Goal: Complete application form

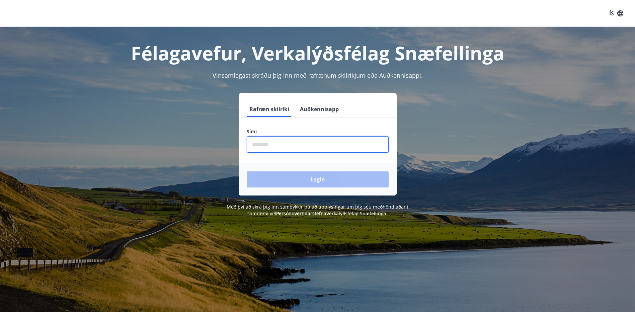
click at [289, 142] on input "phone" at bounding box center [318, 144] width 142 height 16
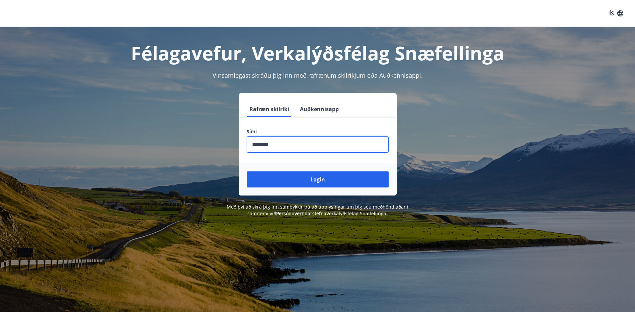
type input "********"
click at [247, 171] on button "Login" at bounding box center [318, 179] width 142 height 16
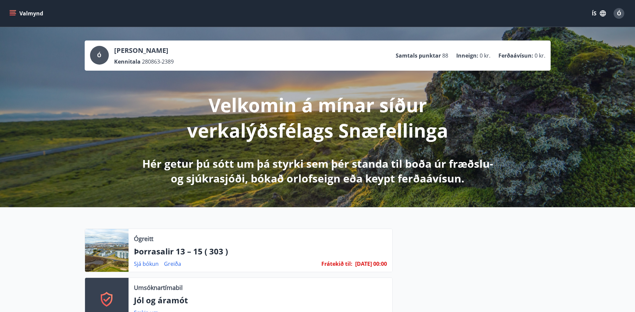
click at [13, 11] on icon "menu" at bounding box center [12, 13] width 7 height 7
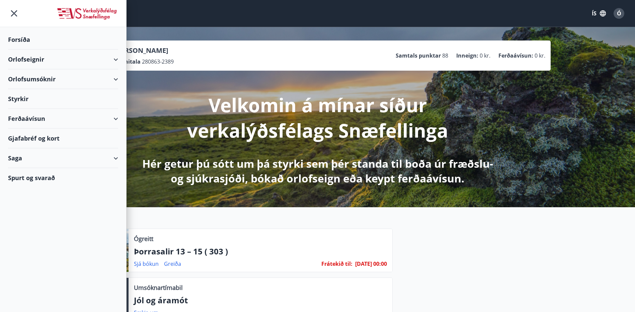
click at [17, 99] on div "Styrkir" at bounding box center [63, 99] width 110 height 20
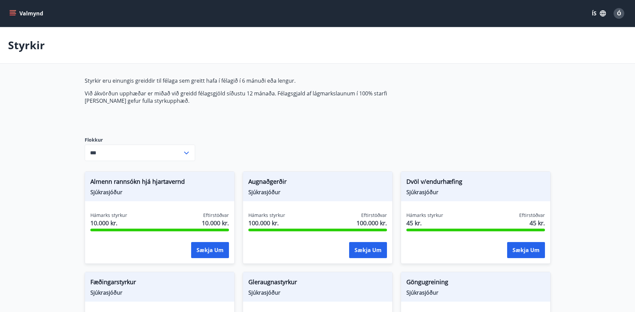
type input "***"
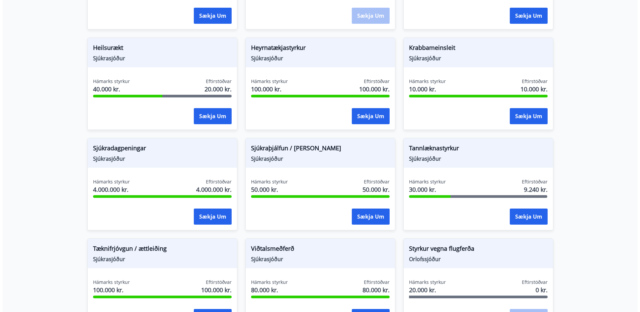
scroll to position [368, 0]
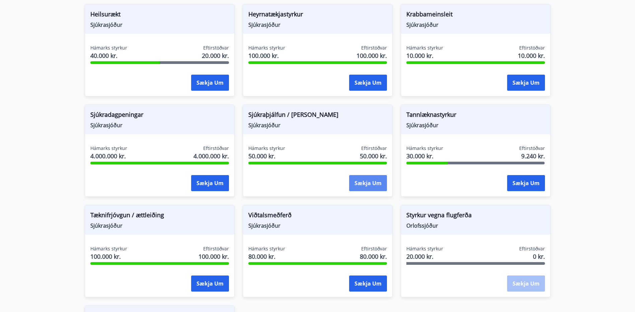
click at [363, 184] on button "Sækja um" at bounding box center [368, 183] width 38 height 16
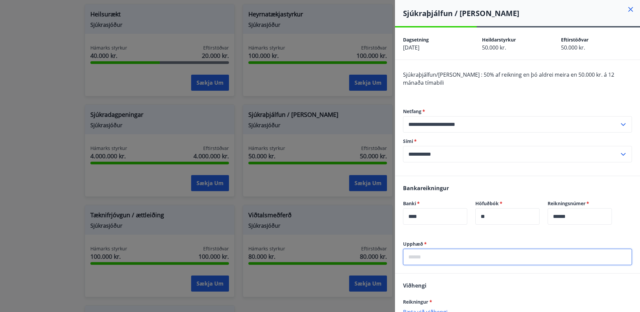
click at [436, 252] on input "text" at bounding box center [517, 257] width 229 height 16
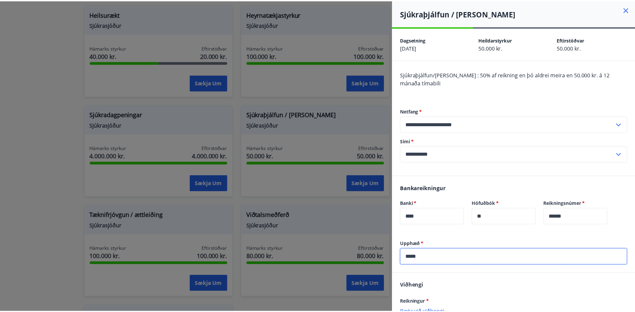
scroll to position [67, 0]
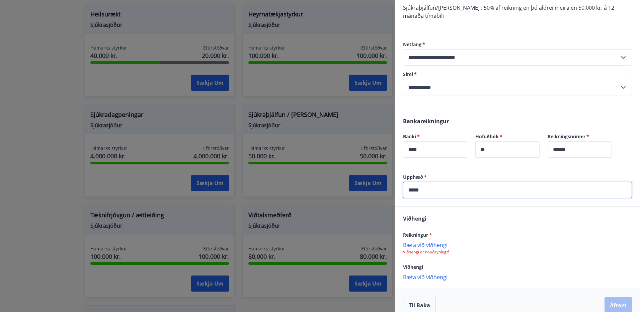
type input "*****"
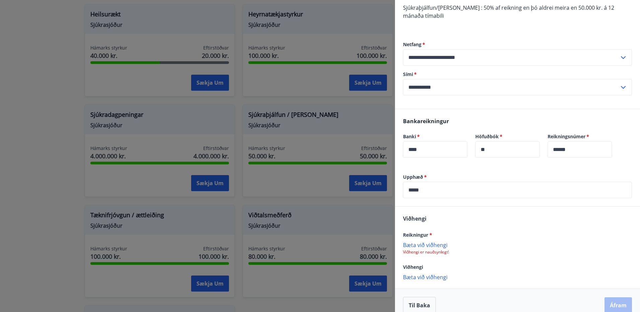
click at [441, 247] on p "Bæta við viðhengi" at bounding box center [517, 244] width 229 height 7
click at [422, 304] on button "Til baka" at bounding box center [419, 305] width 33 height 17
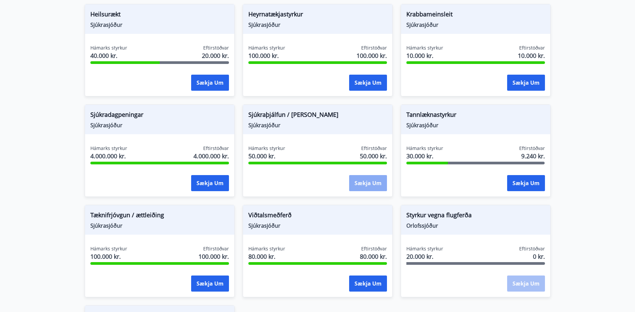
click at [373, 181] on button "Sækja um" at bounding box center [368, 183] width 38 height 16
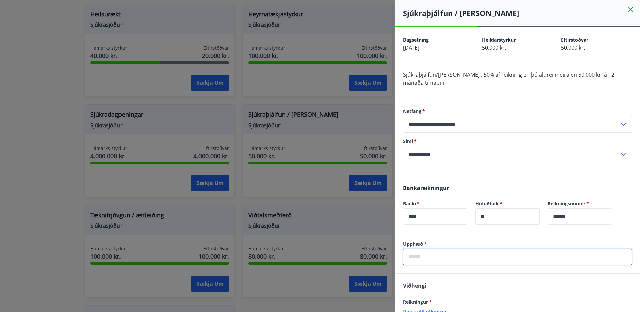
click at [447, 253] on input "text" at bounding box center [517, 257] width 229 height 16
type input "*****"
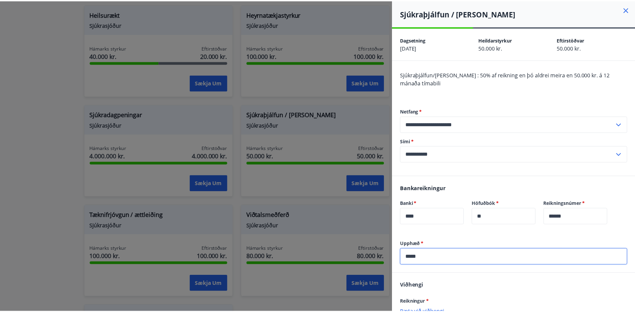
scroll to position [67, 0]
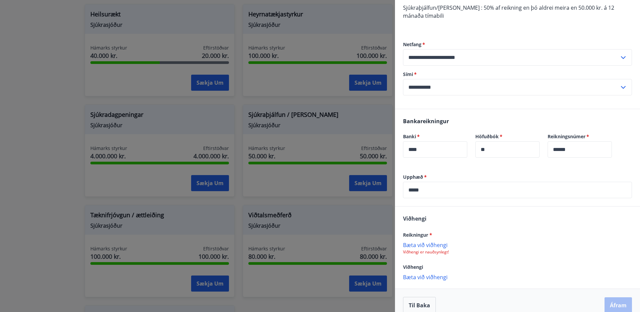
click at [438, 246] on p "Bæta við viðhengi" at bounding box center [517, 244] width 229 height 7
click at [414, 305] on button "Til baka" at bounding box center [419, 305] width 33 height 17
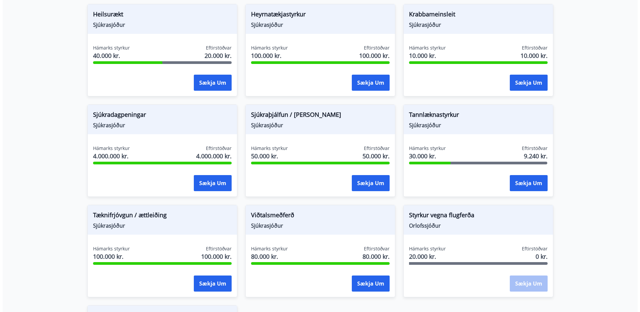
scroll to position [0, 0]
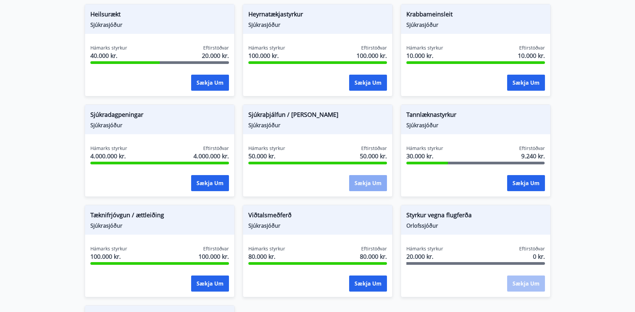
click at [369, 181] on button "Sækja um" at bounding box center [368, 183] width 38 height 16
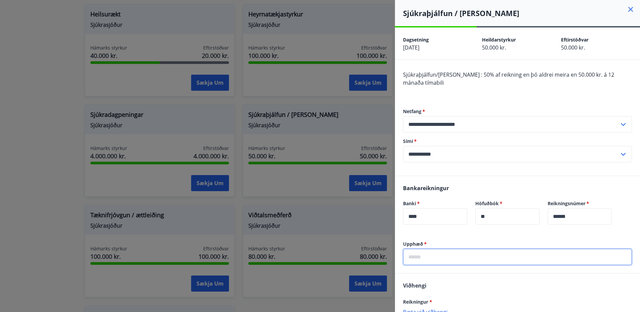
click at [432, 256] on input "text" at bounding box center [517, 257] width 229 height 16
type input "*****"
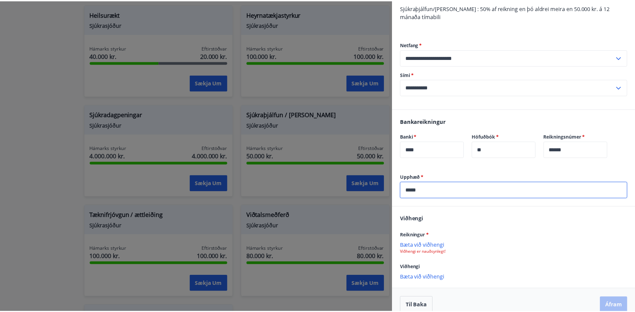
scroll to position [77, 0]
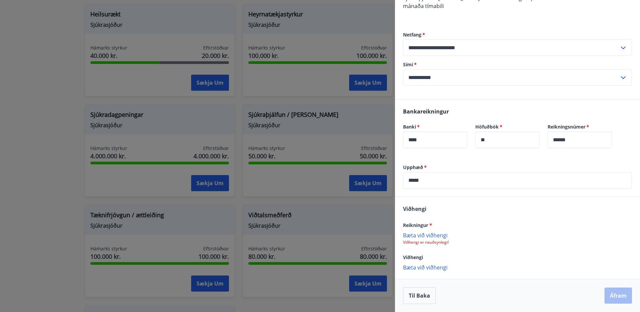
click at [440, 236] on p "Bæta við viðhengi" at bounding box center [517, 235] width 229 height 7
click at [408, 294] on button "Til baka" at bounding box center [419, 295] width 33 height 17
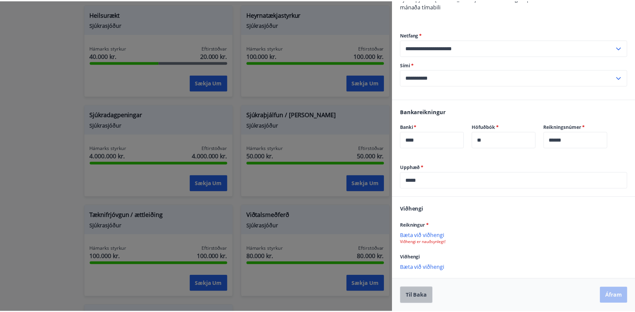
scroll to position [0, 0]
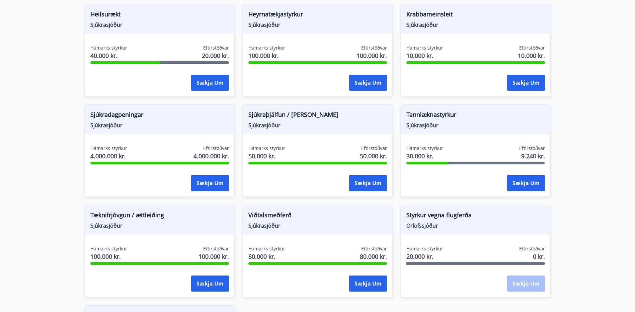
click at [607, 184] on main "Styrkir Styrkir eru einungis greiddir til félaga sem greitt hafa í félagið í 6 …" at bounding box center [317, 32] width 635 height 747
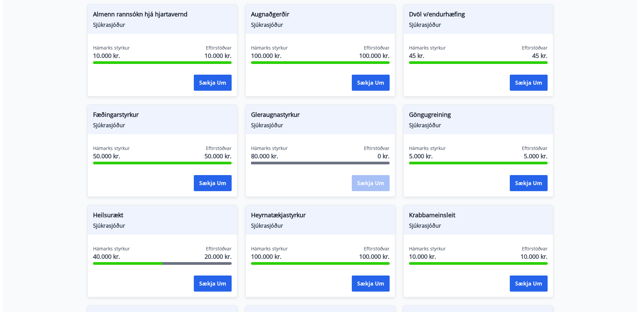
scroll to position [234, 0]
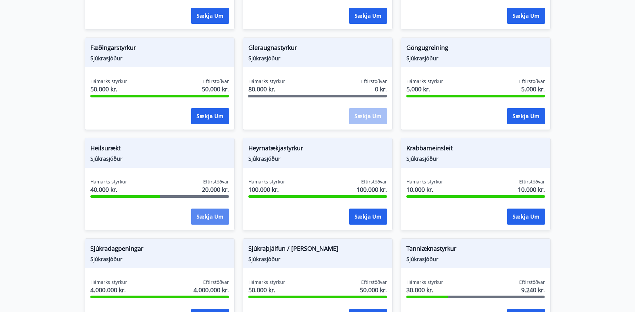
click at [222, 215] on button "Sækja um" at bounding box center [210, 217] width 38 height 16
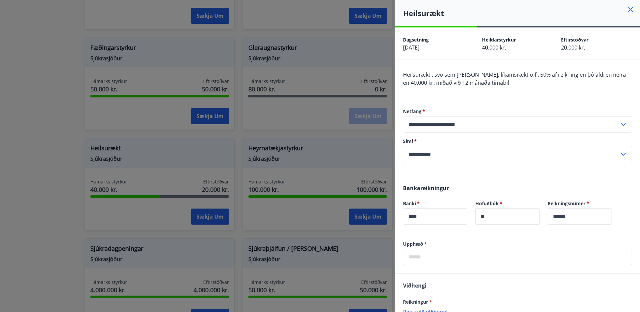
click at [439, 252] on input "text" at bounding box center [517, 257] width 229 height 16
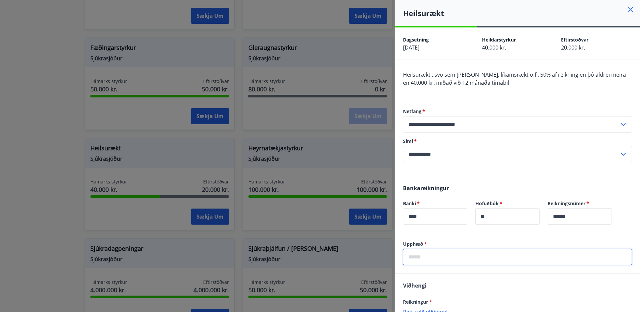
click at [439, 252] on input "text" at bounding box center [517, 257] width 229 height 16
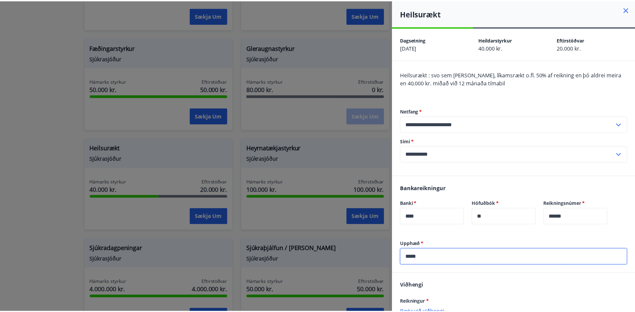
scroll to position [67, 0]
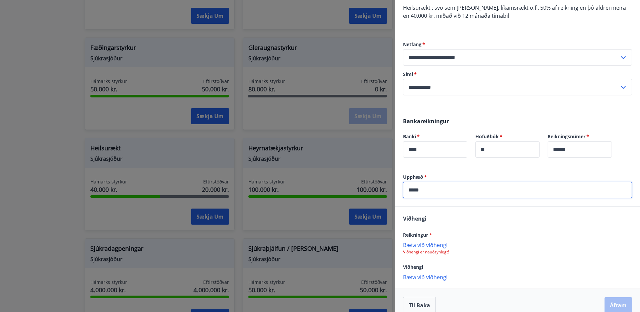
type input "*****"
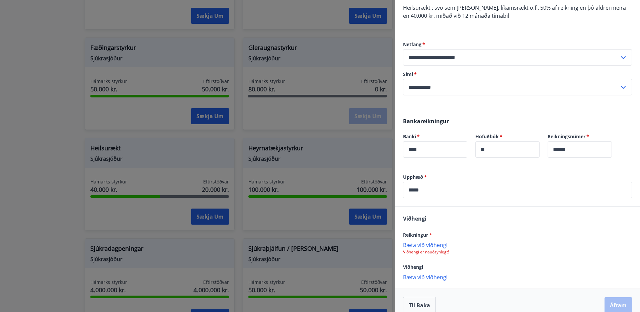
drag, startPoint x: 416, startPoint y: 244, endPoint x: 474, endPoint y: 261, distance: 59.6
click at [474, 261] on div "Viðhengi Reikningur * [PERSON_NAME] við viðhengi Viðhengi er nauðsynlegt! Viðhe…" at bounding box center [517, 248] width 245 height 82
click at [426, 245] on p "Bæta við viðhengi" at bounding box center [517, 244] width 229 height 7
click at [442, 246] on p "Bæta við viðhengi" at bounding box center [517, 244] width 229 height 7
click at [448, 244] on p "Bæta við viðhengi" at bounding box center [517, 244] width 229 height 7
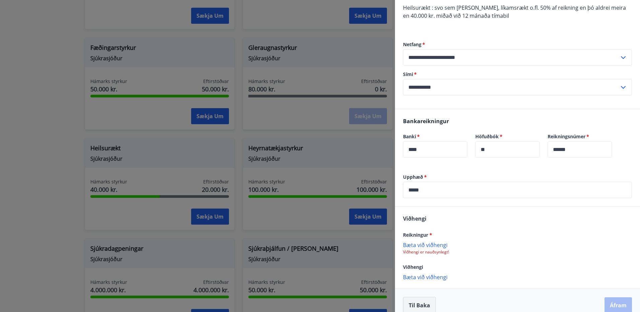
click at [418, 304] on button "Til baka" at bounding box center [419, 305] width 33 height 17
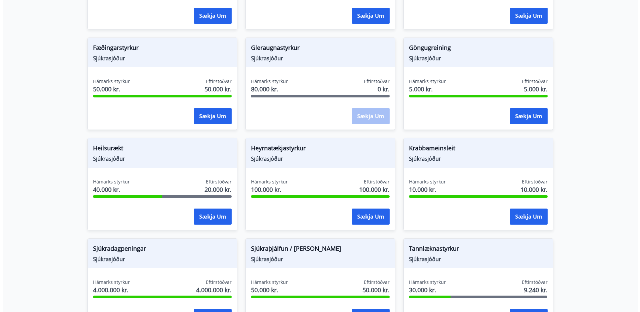
scroll to position [301, 0]
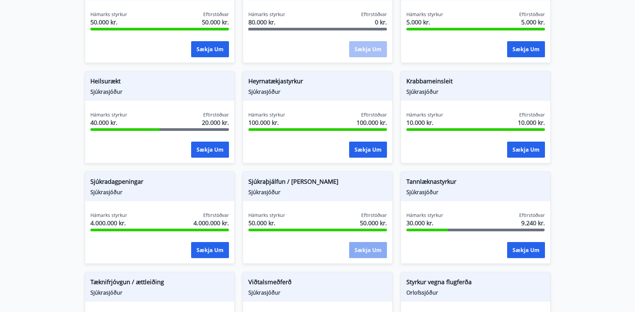
click at [378, 251] on button "Sækja um" at bounding box center [368, 250] width 38 height 16
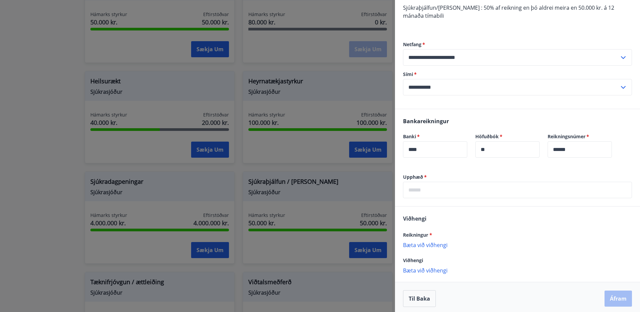
scroll to position [70, 0]
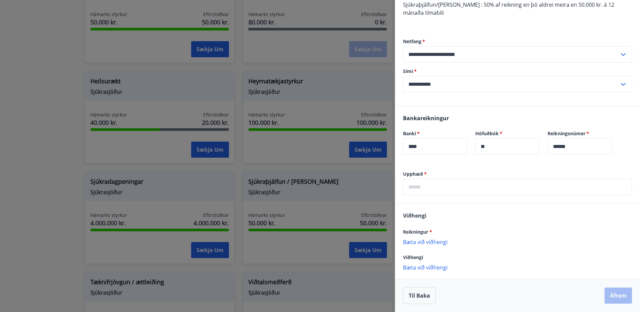
click at [444, 242] on p "Bæta við viðhengi" at bounding box center [517, 241] width 229 height 7
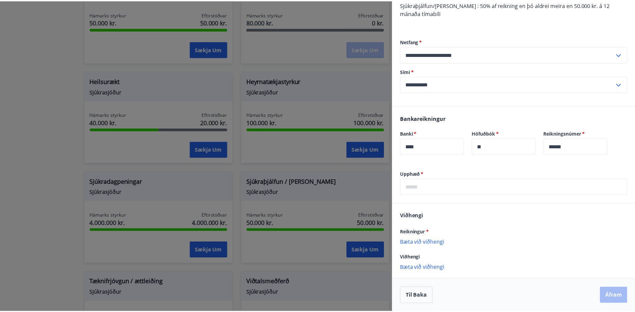
scroll to position [0, 0]
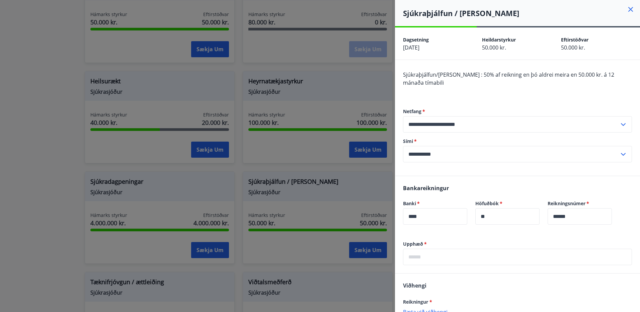
click at [627, 6] on icon at bounding box center [631, 9] width 8 height 8
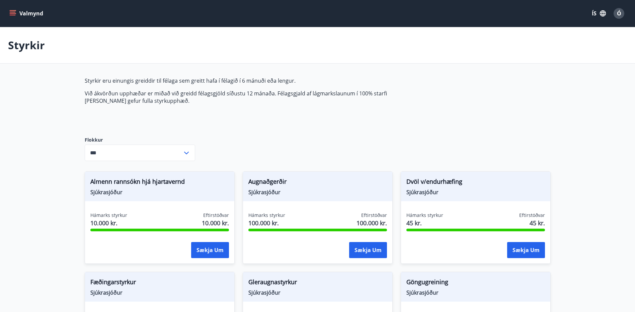
click at [622, 11] on div "Ó" at bounding box center [619, 13] width 11 height 11
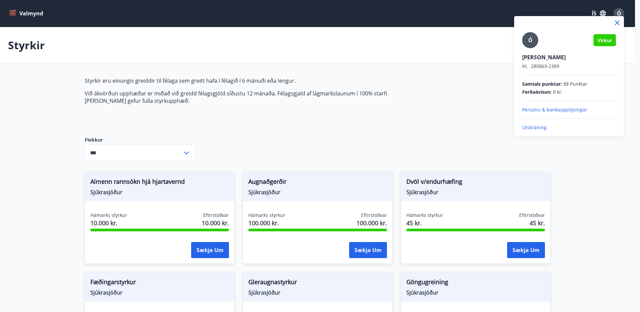
click at [542, 127] on p "Útskráning" at bounding box center [569, 127] width 94 height 7
